Goal: Navigation & Orientation: Understand site structure

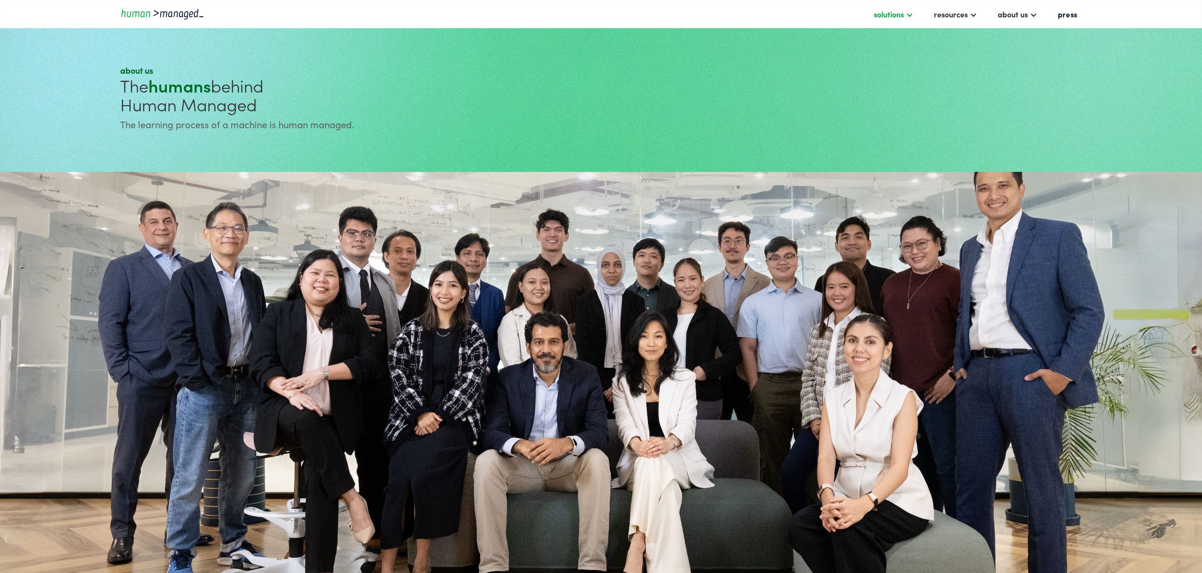
click at [884, 14] on div "solutions" at bounding box center [889, 13] width 30 height 11
click at [969, 16] on div at bounding box center [973, 14] width 8 height 8
click at [672, 35] on link "insights" at bounding box center [681, 36] width 57 height 15
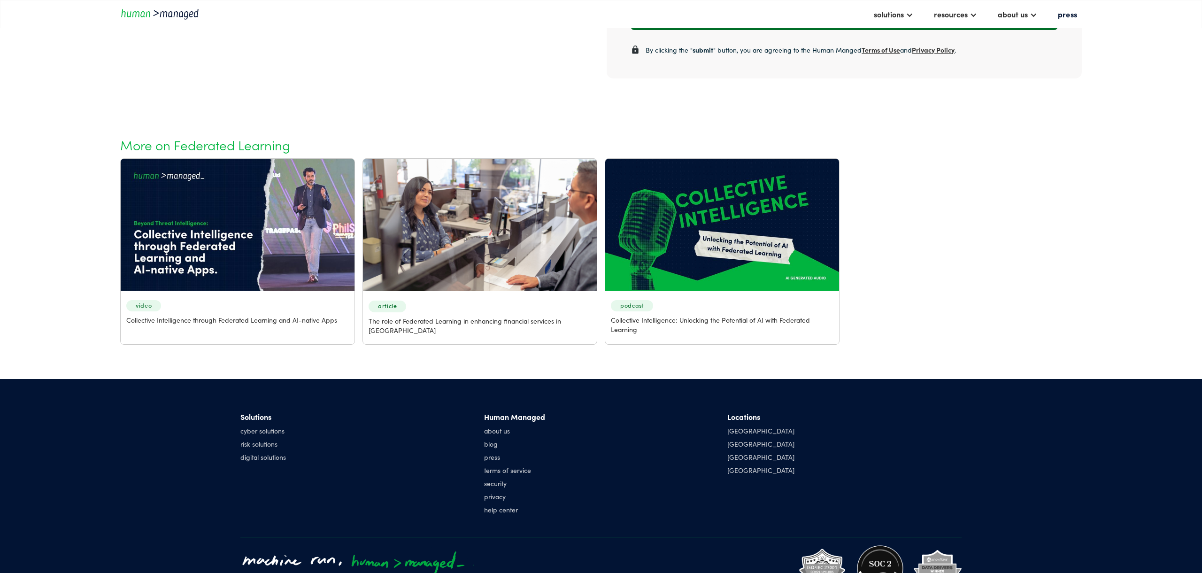
scroll to position [987, 0]
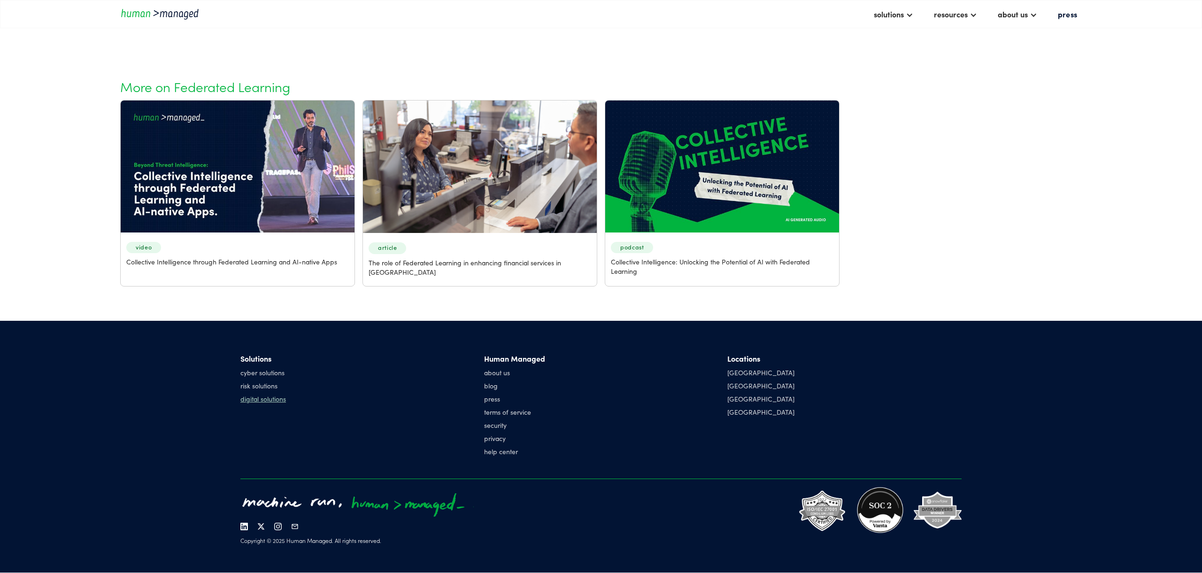
click at [251, 398] on link "digital solutions" at bounding box center [263, 398] width 46 height 9
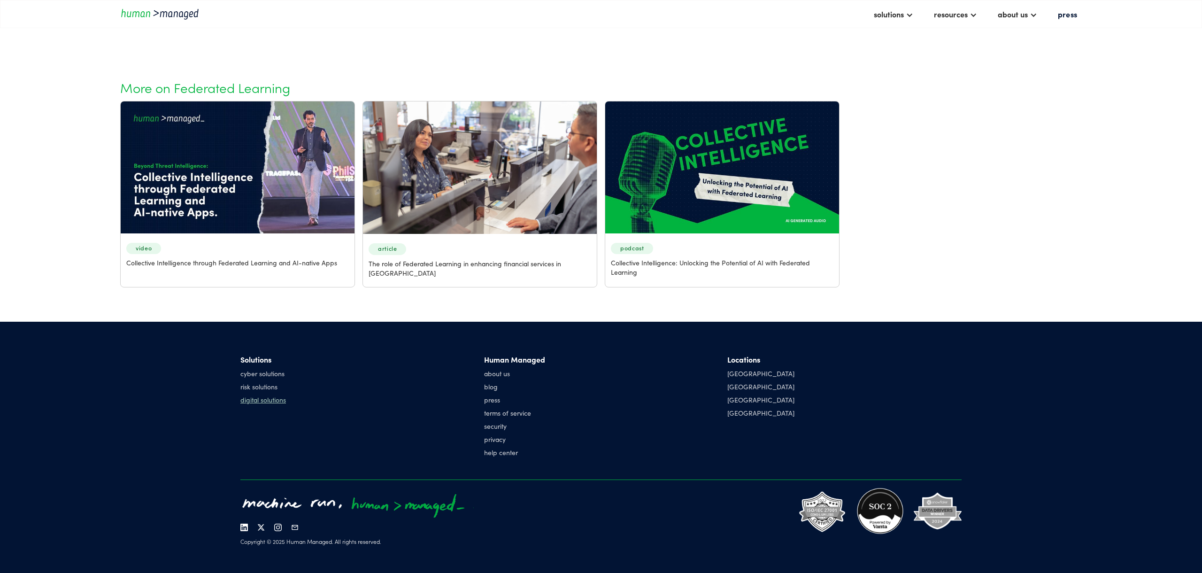
scroll to position [986, 0]
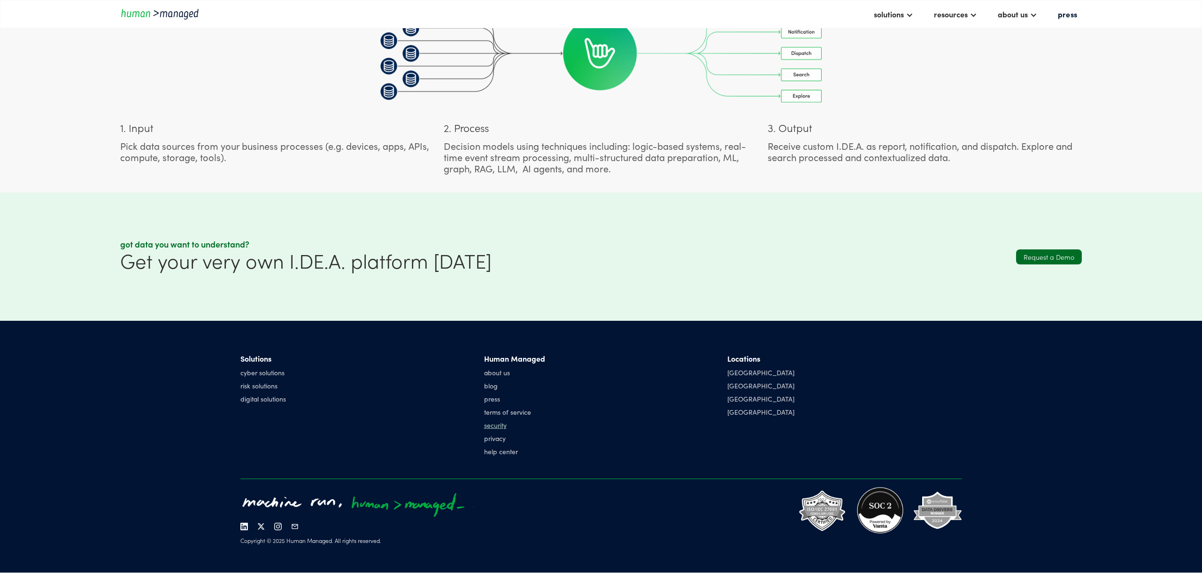
scroll to position [759, 0]
click at [494, 375] on link "about us" at bounding box center [514, 372] width 61 height 9
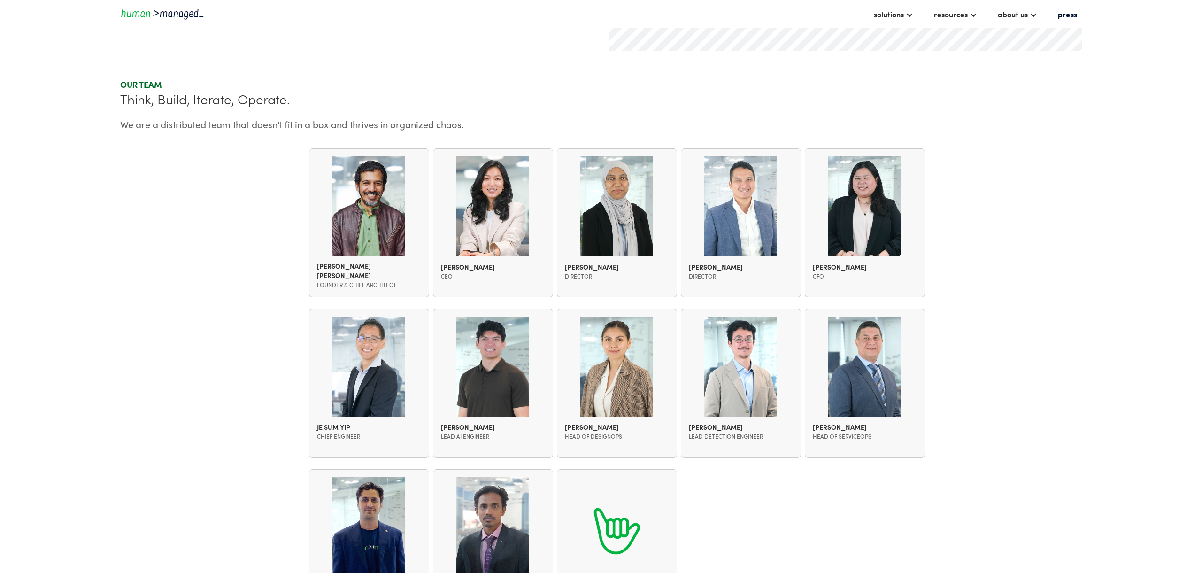
scroll to position [869, 0]
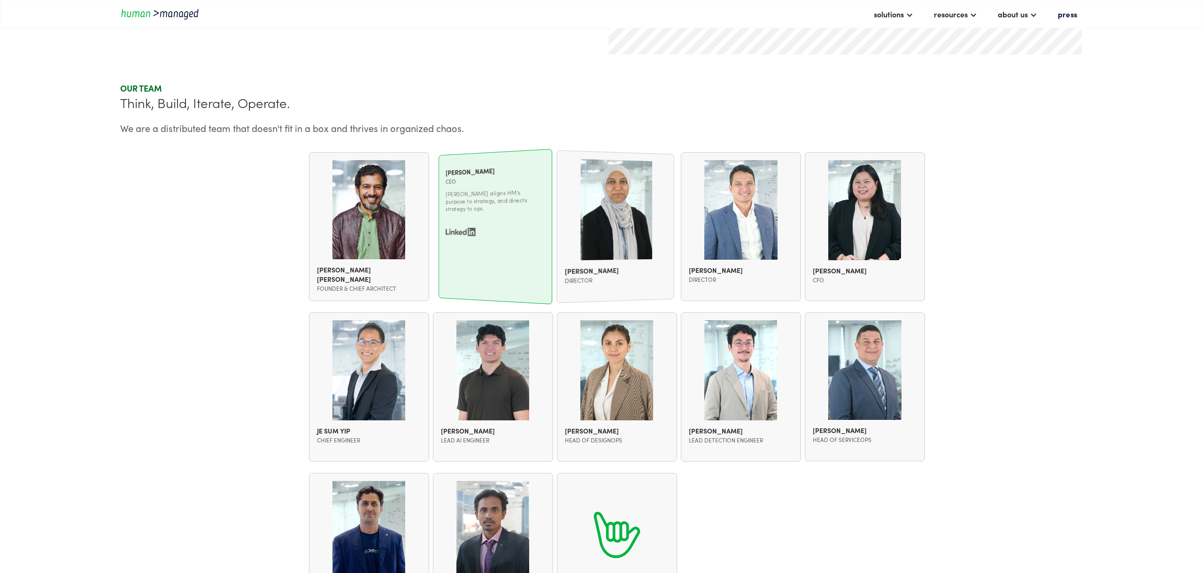
click at [512, 248] on div "Karen Kim CEO Karen aligns HM's purpose to strategy, and directs strategy to op…" at bounding box center [495, 226] width 114 height 155
click at [446, 228] on img at bounding box center [457, 232] width 33 height 8
